Goal: Check status: Check status

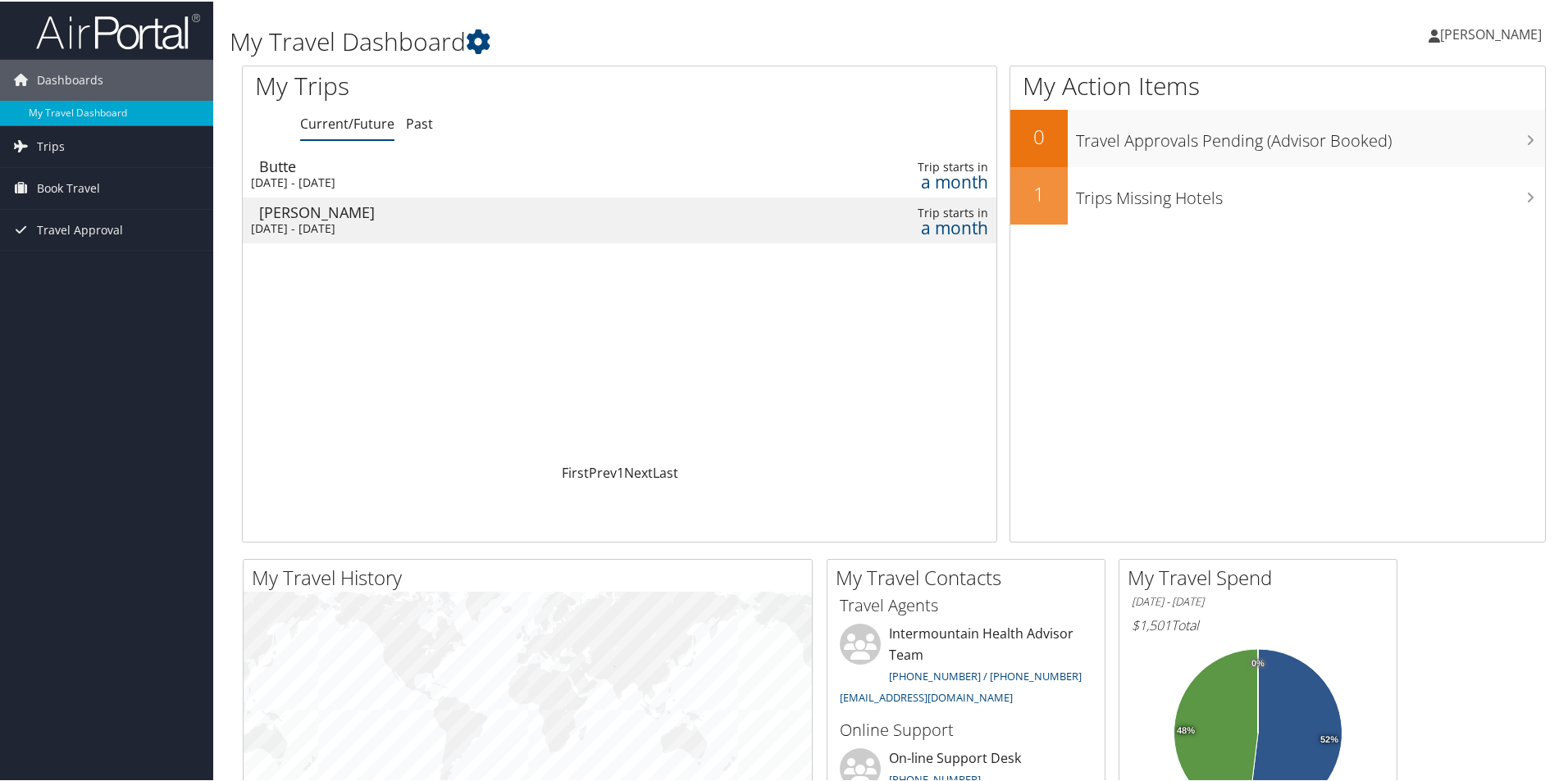
click at [492, 175] on div "[DATE] - [DATE]" at bounding box center [484, 181] width 467 height 14
click at [481, 231] on div "[DATE] - [DATE]" at bounding box center [484, 227] width 467 height 14
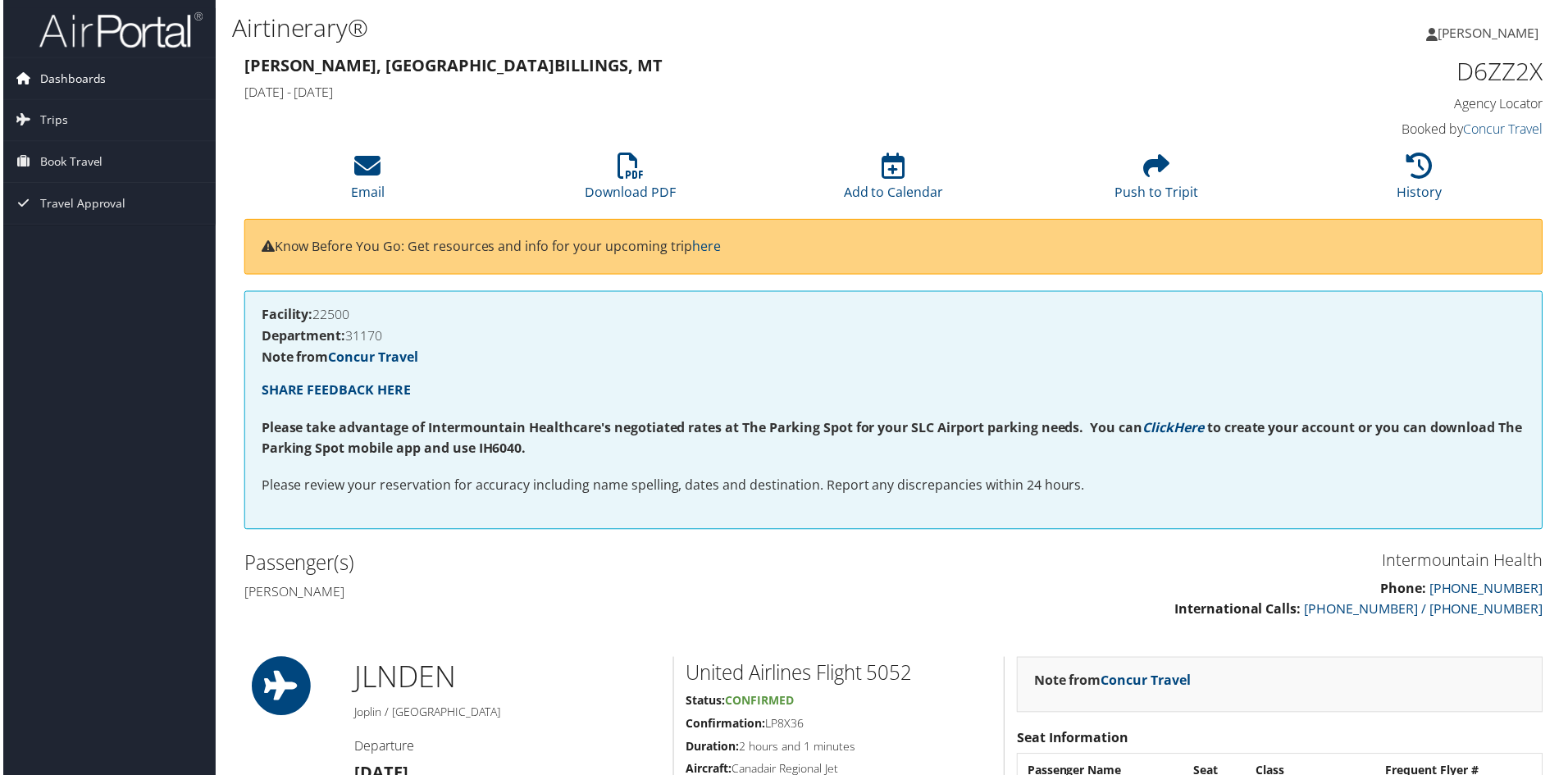
click at [89, 78] on span "Dashboards" at bounding box center [70, 79] width 66 height 41
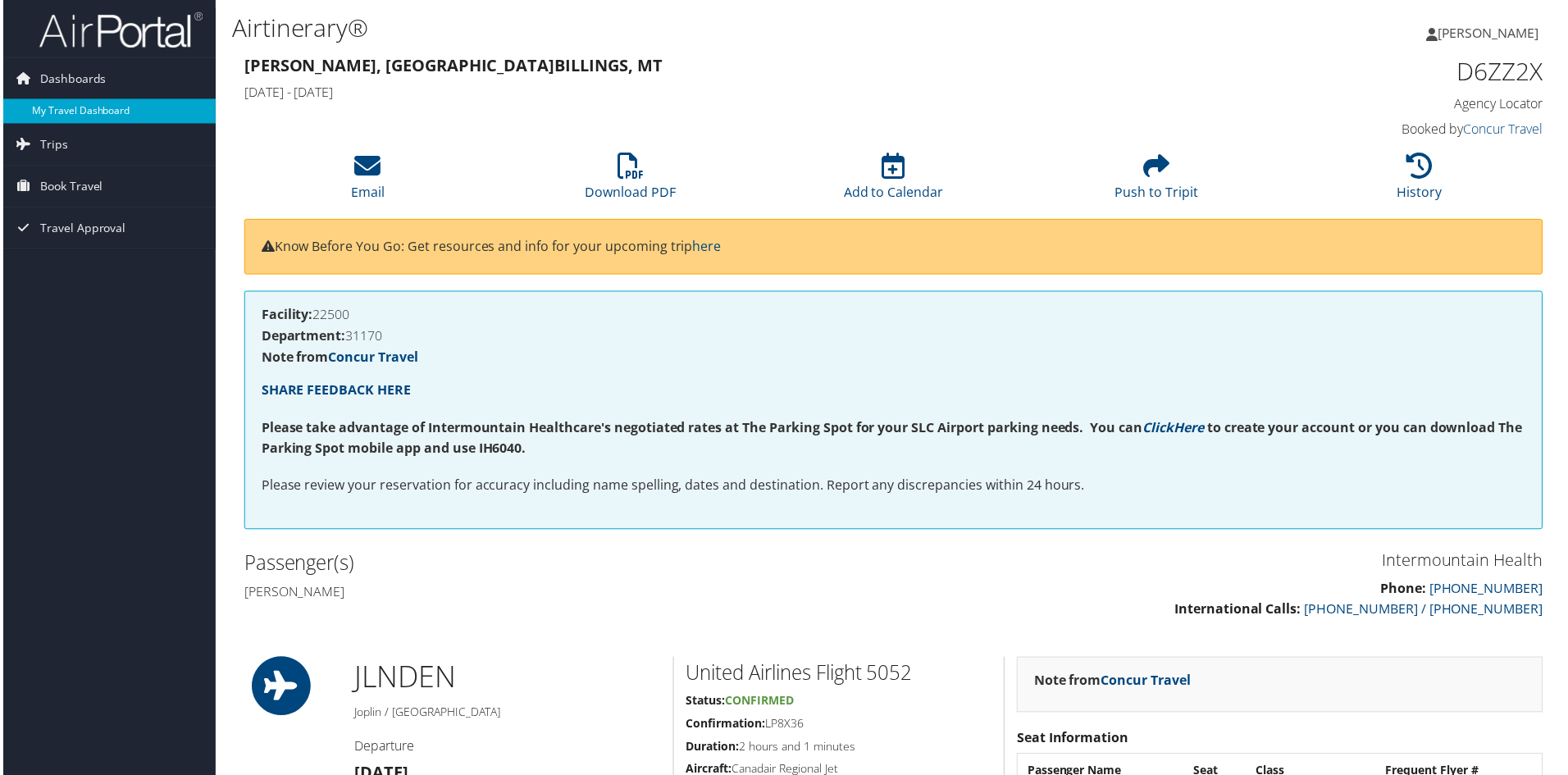
click at [63, 109] on link "My Travel Dashboard" at bounding box center [106, 110] width 213 height 24
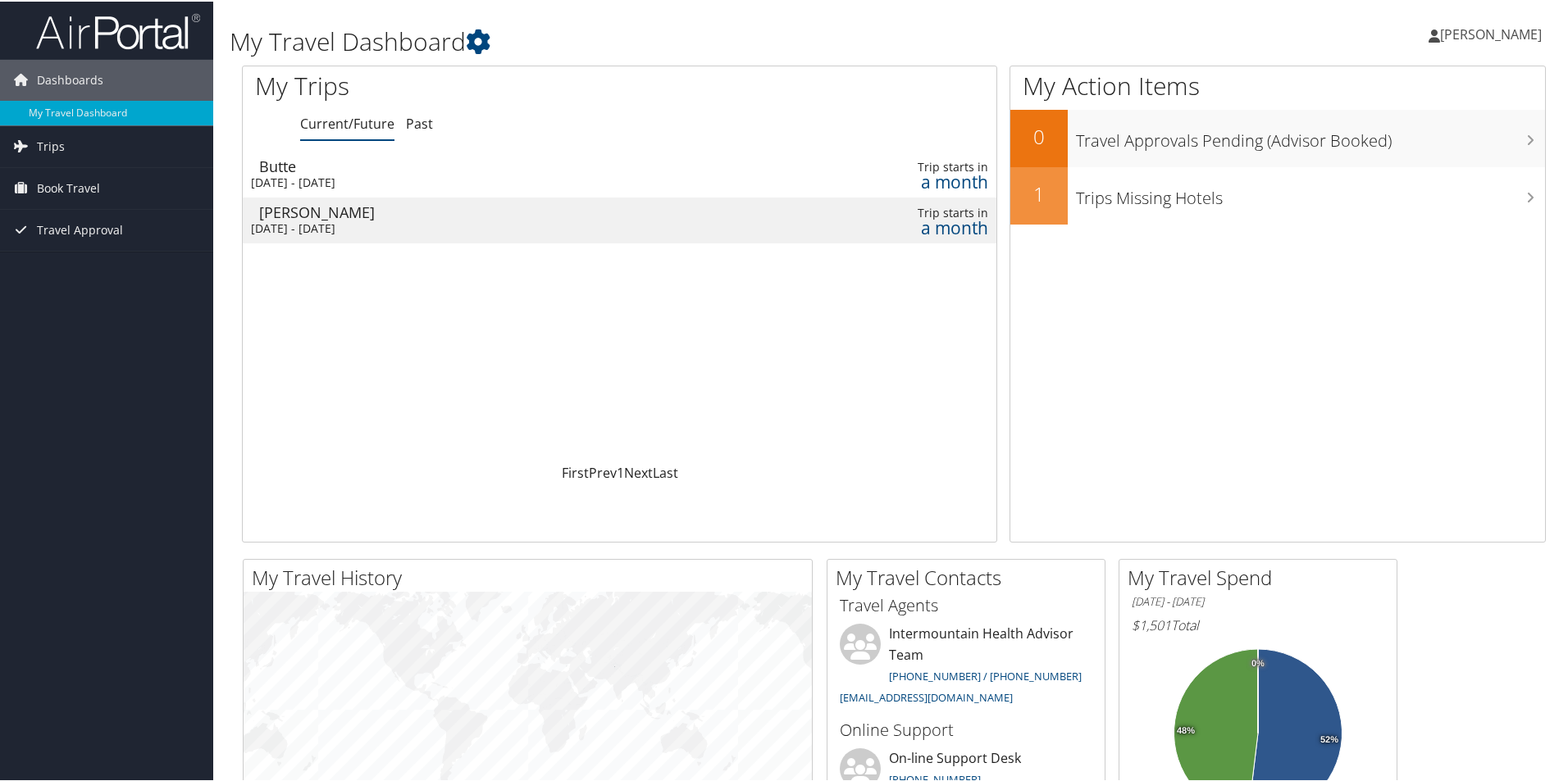
click at [462, 171] on div "Butte" at bounding box center [493, 164] width 467 height 14
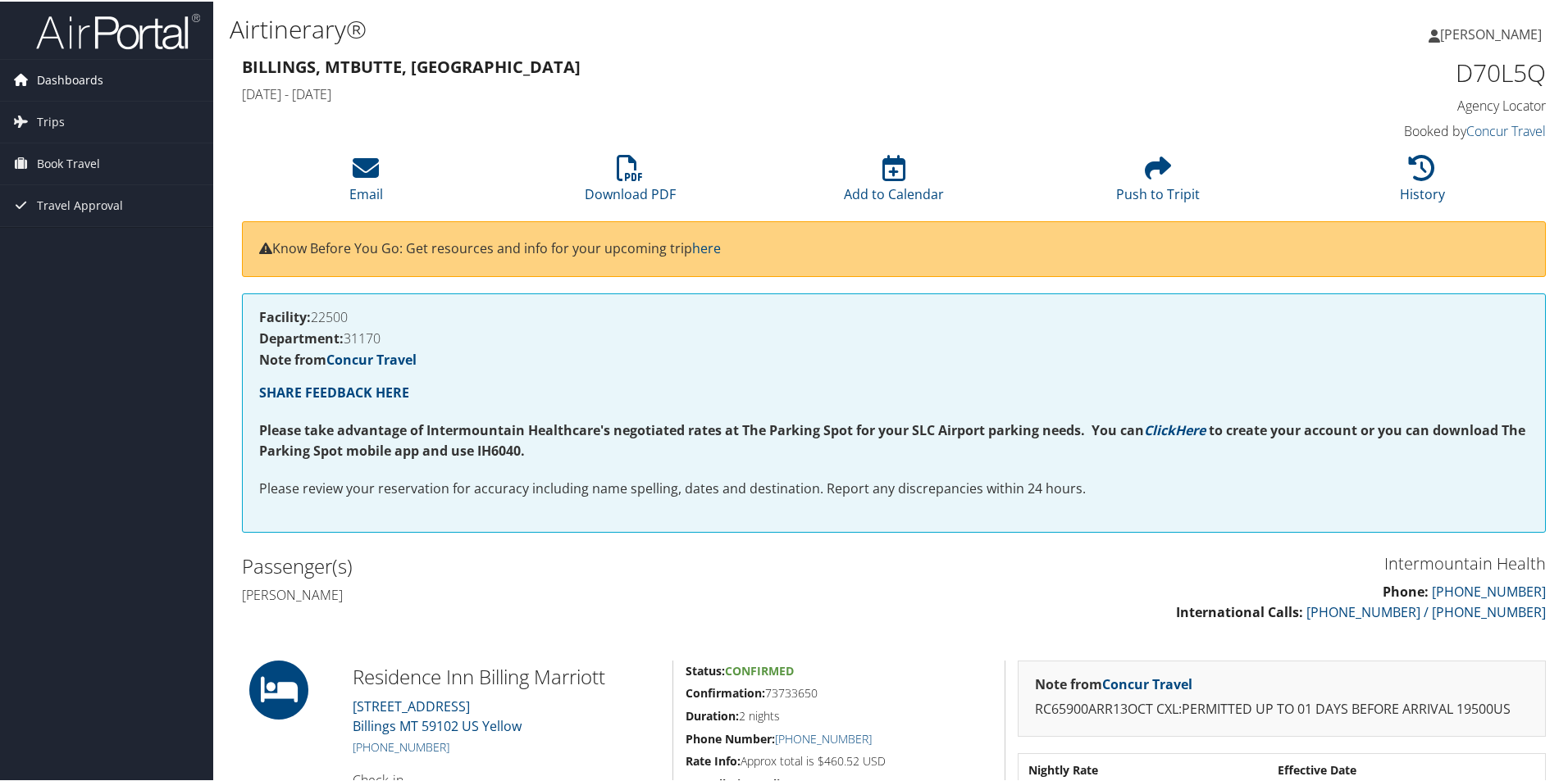
click at [59, 82] on span "Dashboards" at bounding box center [70, 79] width 66 height 41
click at [69, 74] on span "Dashboards" at bounding box center [70, 79] width 66 height 41
click at [70, 75] on span "Dashboards" at bounding box center [70, 79] width 66 height 41
click at [65, 103] on link "My Travel Dashboard" at bounding box center [106, 110] width 213 height 24
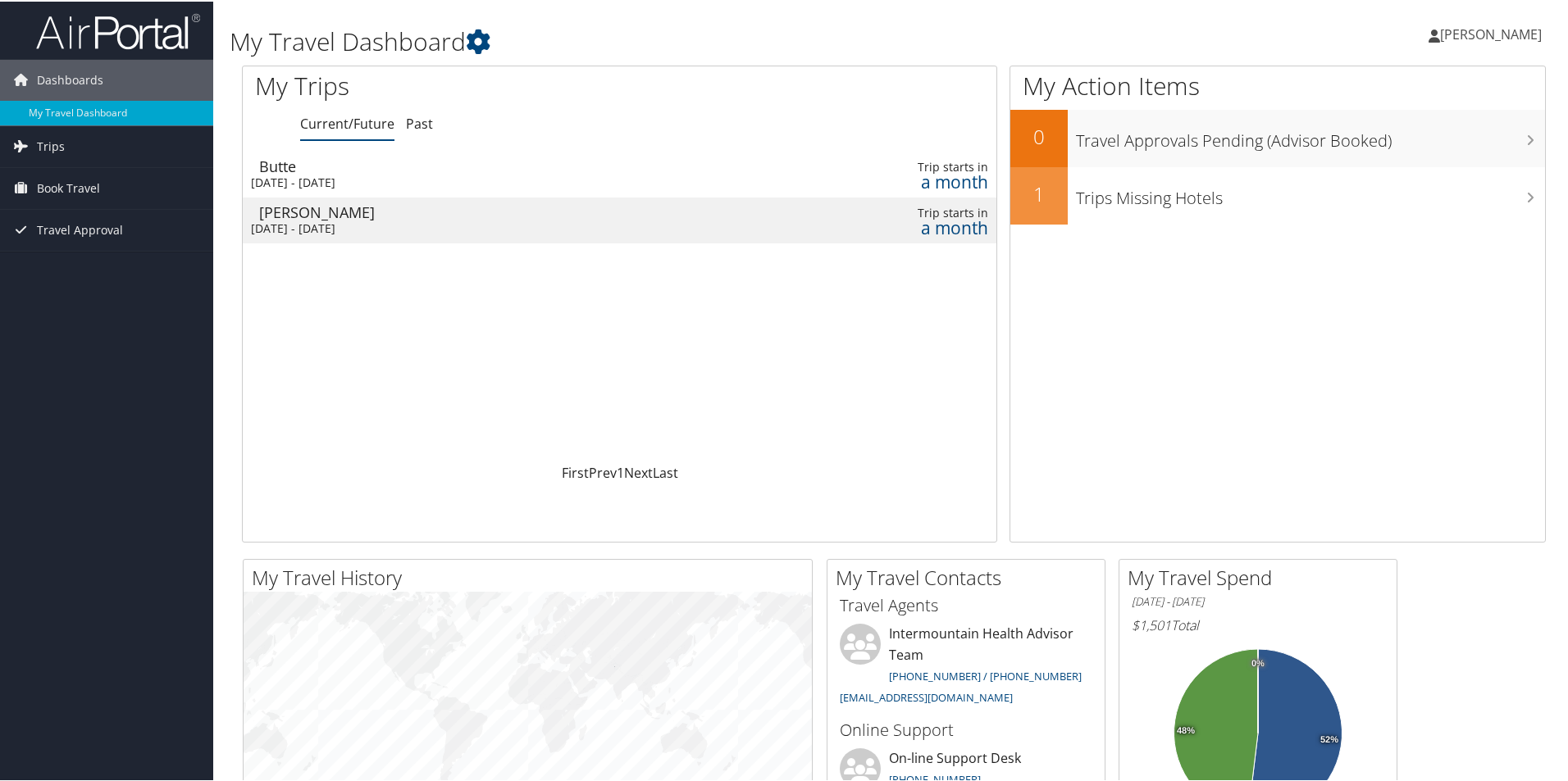
click at [455, 226] on div "[DATE] - [DATE]" at bounding box center [484, 227] width 467 height 14
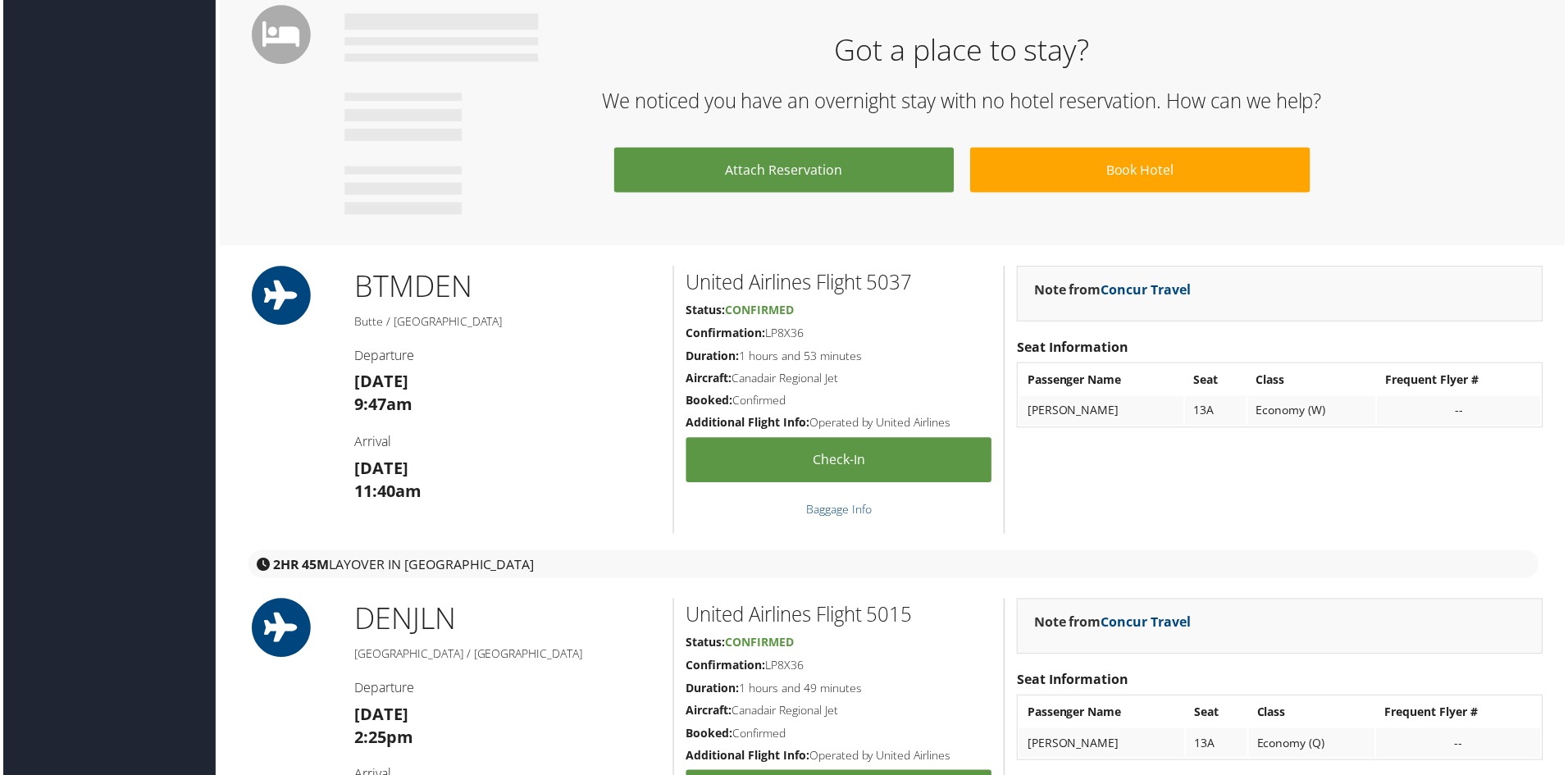
scroll to position [956, 0]
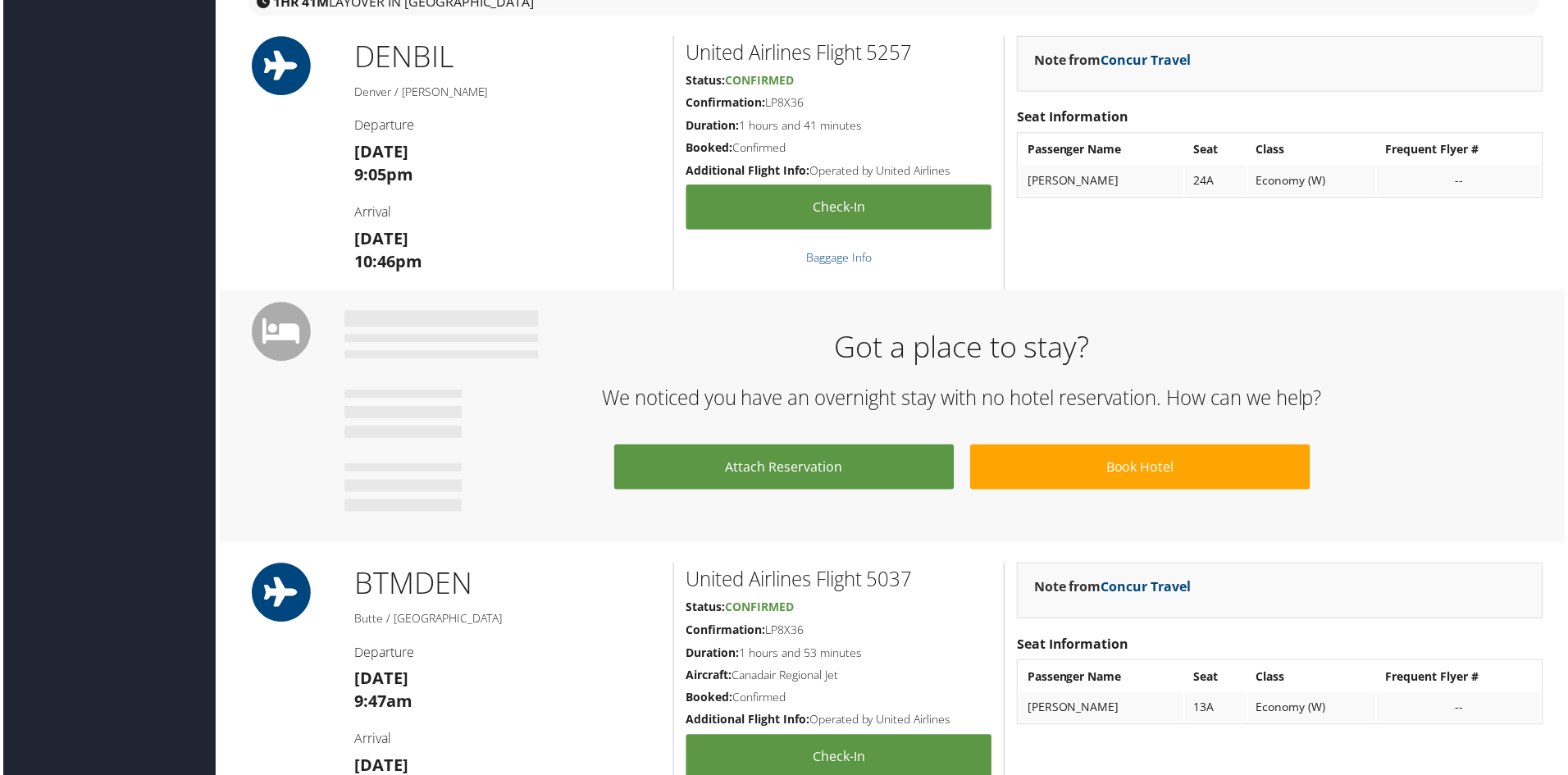
click at [1343, 570] on div "Note from Concur Travel" at bounding box center [1282, 593] width 528 height 56
